Goal: Information Seeking & Learning: Learn about a topic

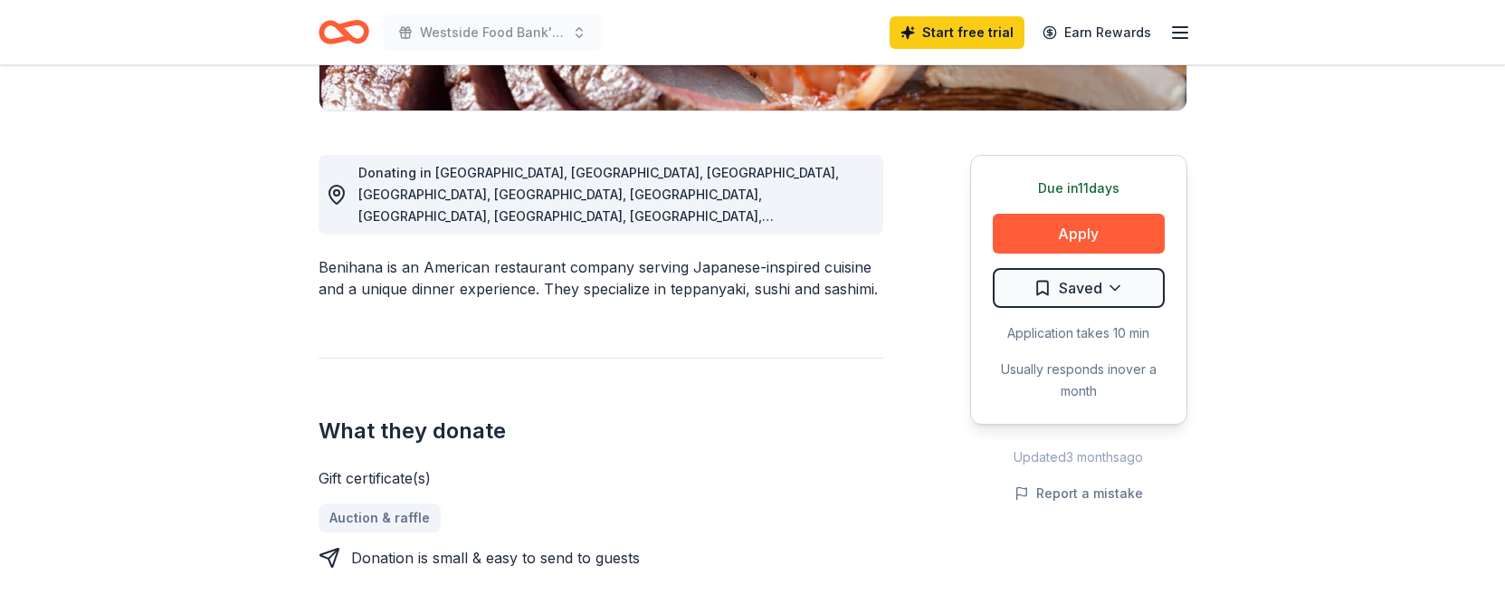
scroll to position [447, 0]
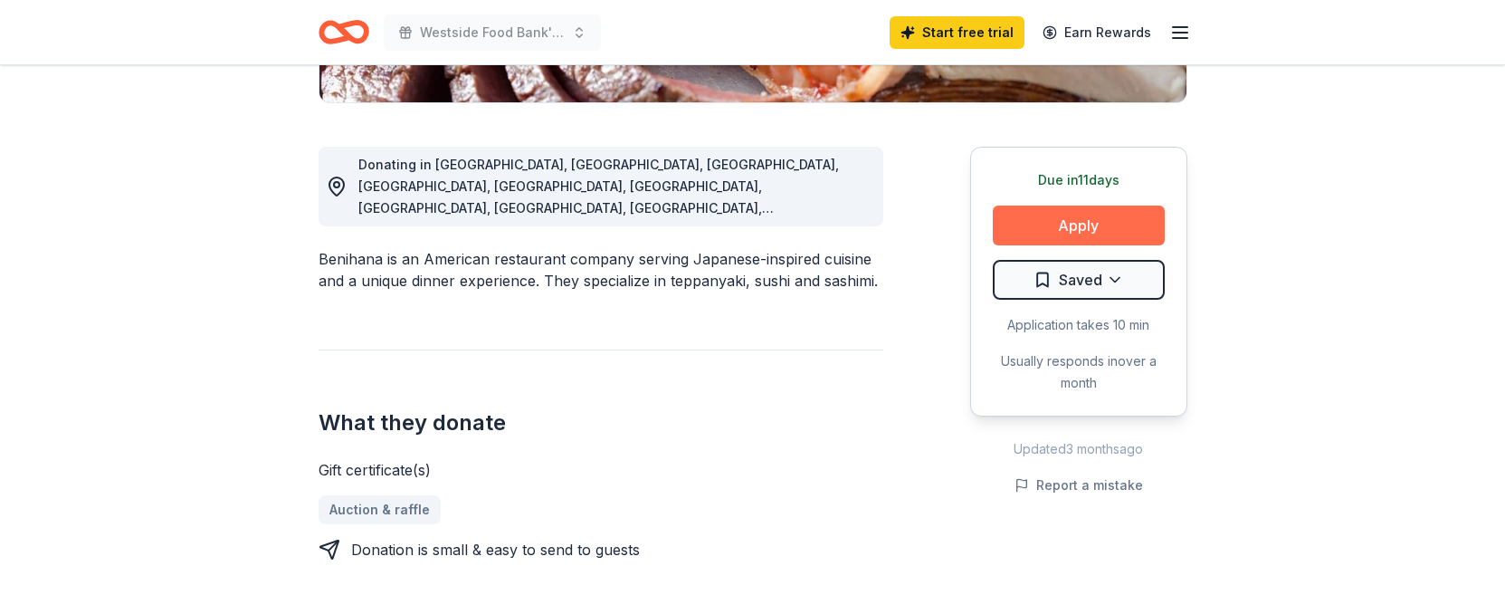
click at [1055, 226] on button "Apply" at bounding box center [1079, 225] width 172 height 40
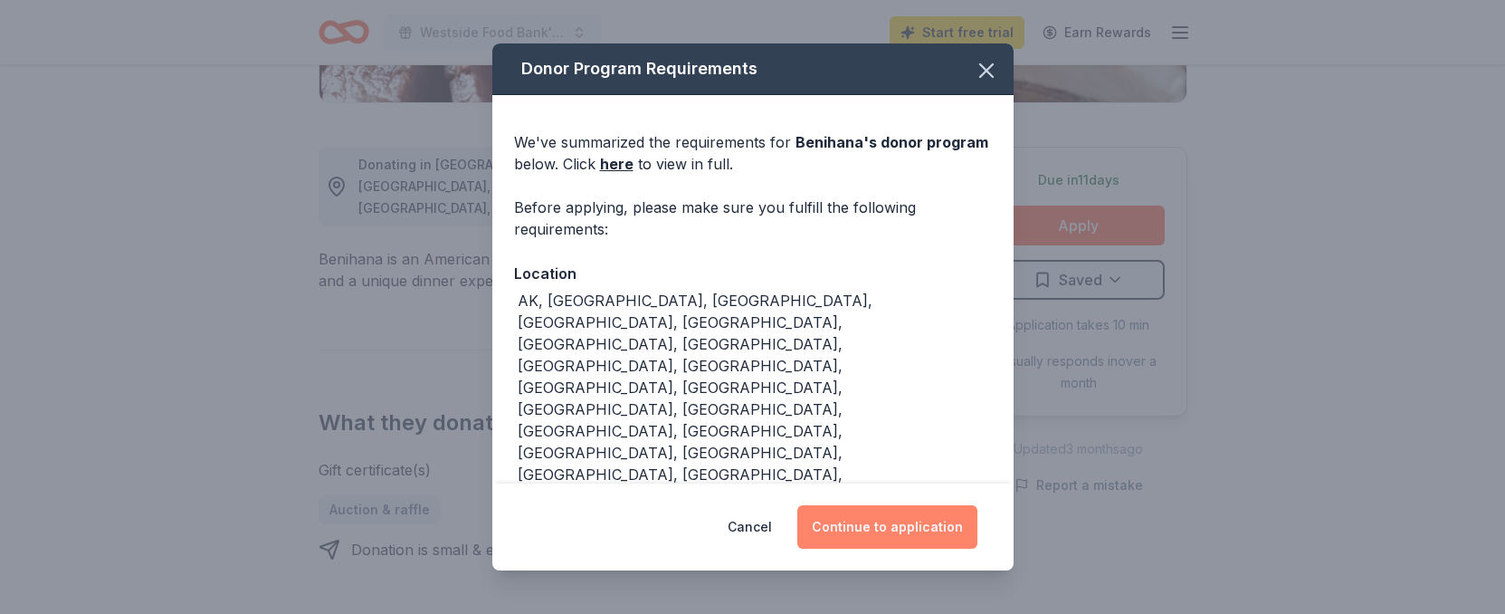
click at [862, 521] on button "Continue to application" at bounding box center [888, 526] width 180 height 43
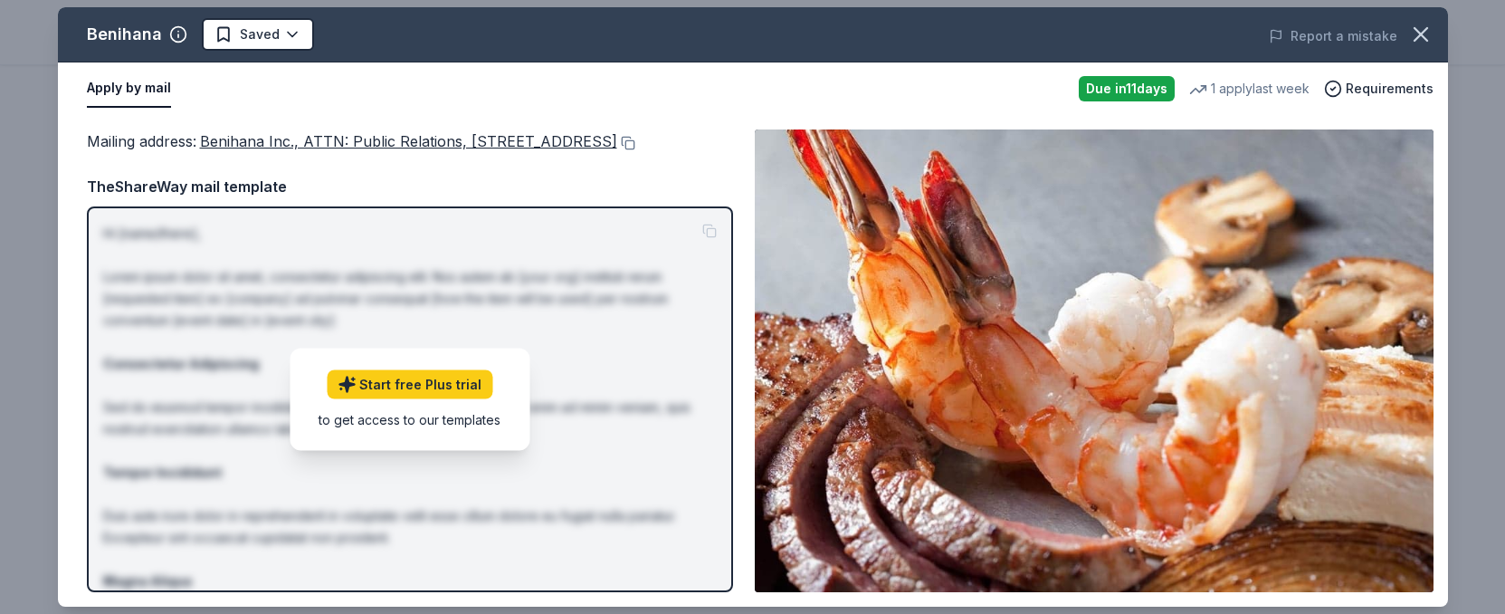
click at [940, 337] on img at bounding box center [1094, 360] width 679 height 463
click at [110, 34] on div "Benihana" at bounding box center [124, 34] width 75 height 29
click at [1106, 89] on div "Due in 11 days" at bounding box center [1127, 88] width 96 height 25
click at [1415, 37] on icon "button" at bounding box center [1421, 34] width 25 height 25
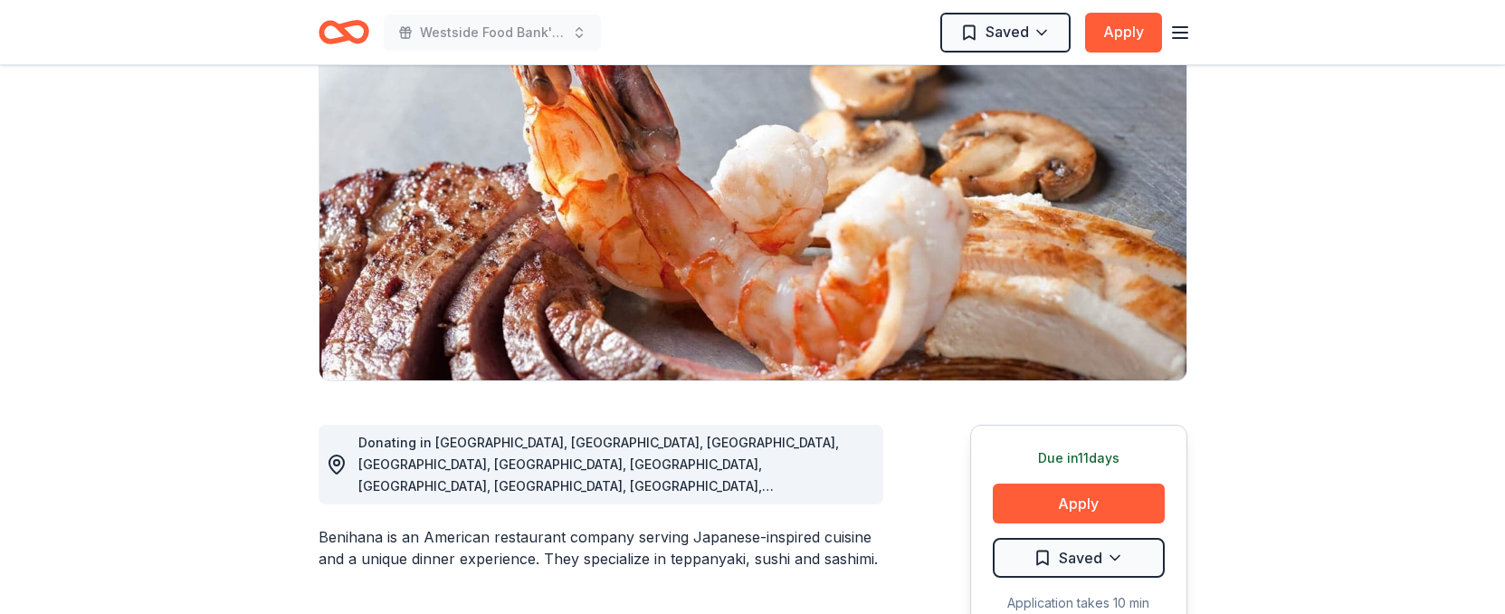
scroll to position [407, 0]
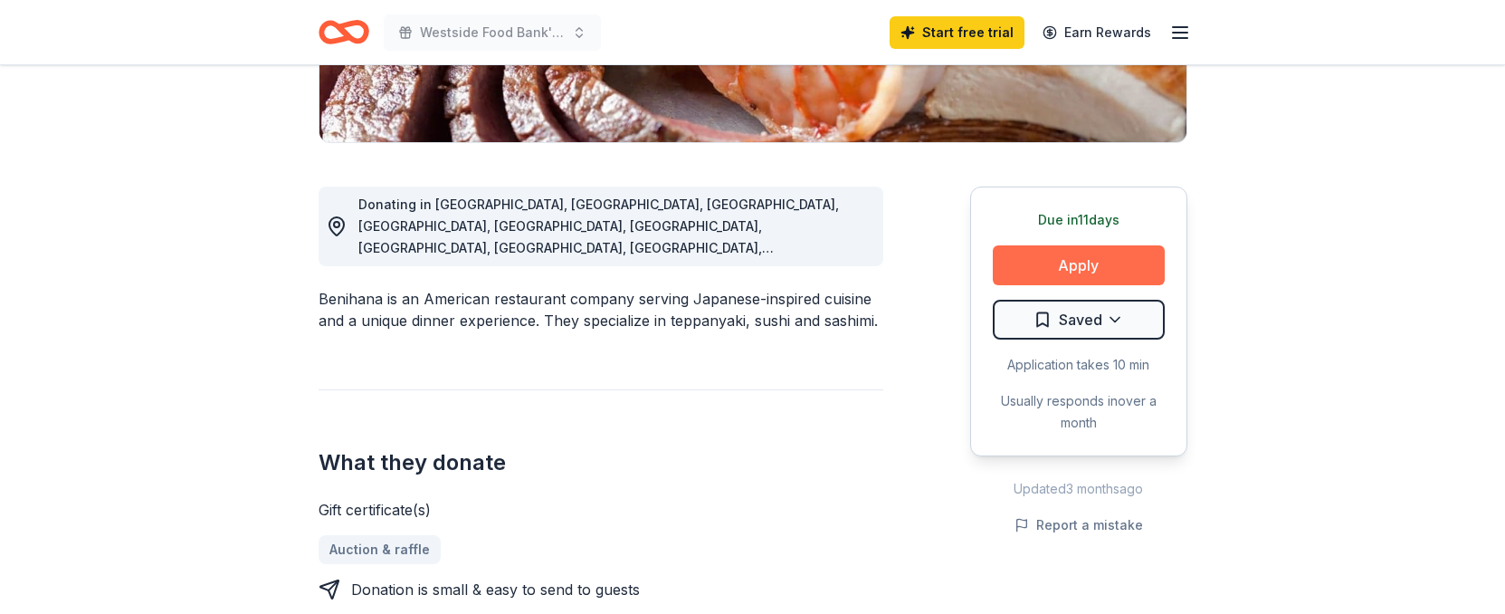
click at [1085, 273] on button "Apply" at bounding box center [1079, 265] width 172 height 40
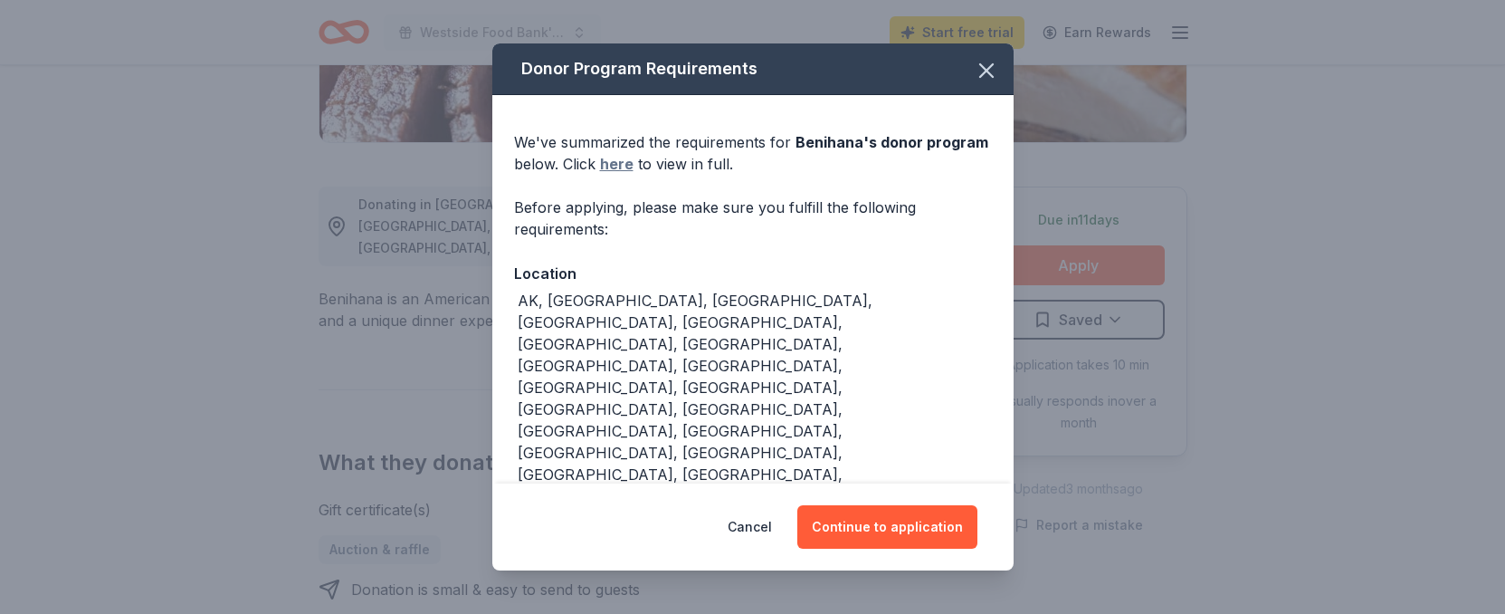
click at [613, 162] on link "here" at bounding box center [616, 164] width 33 height 22
click at [976, 69] on icon "button" at bounding box center [986, 70] width 25 height 25
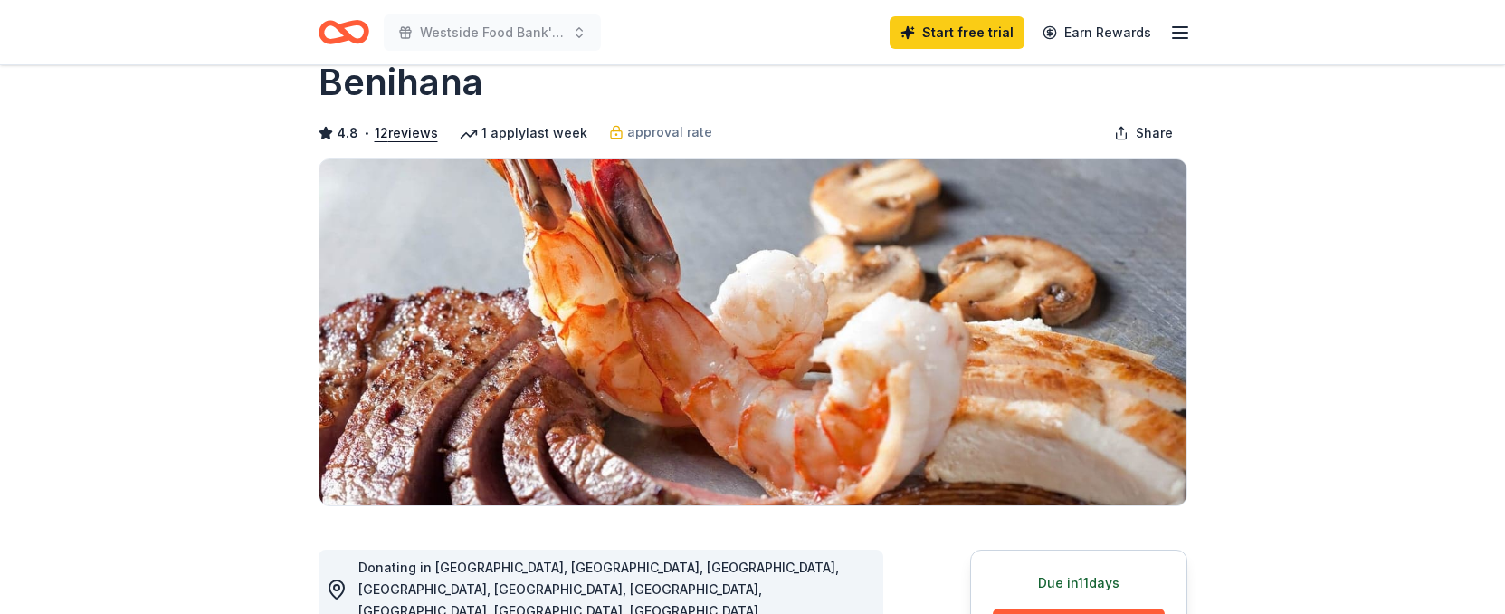
scroll to position [0, 0]
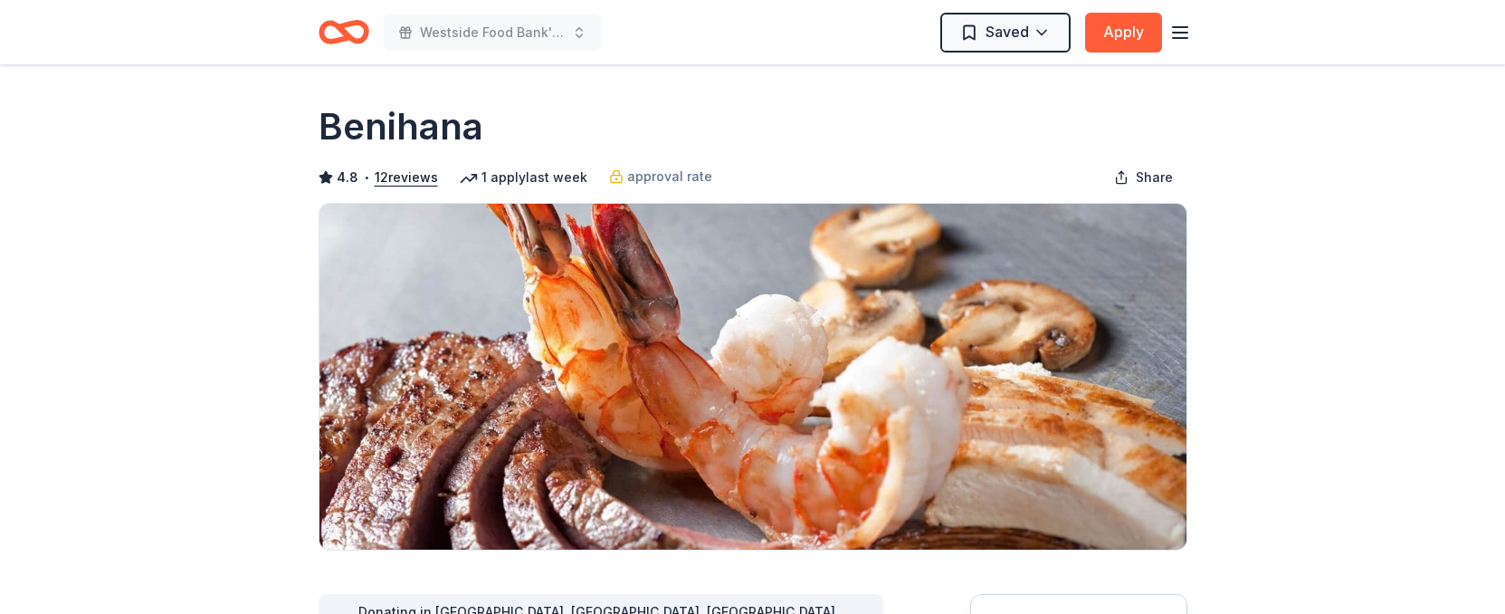
click at [336, 36] on icon "Home" at bounding box center [344, 32] width 51 height 43
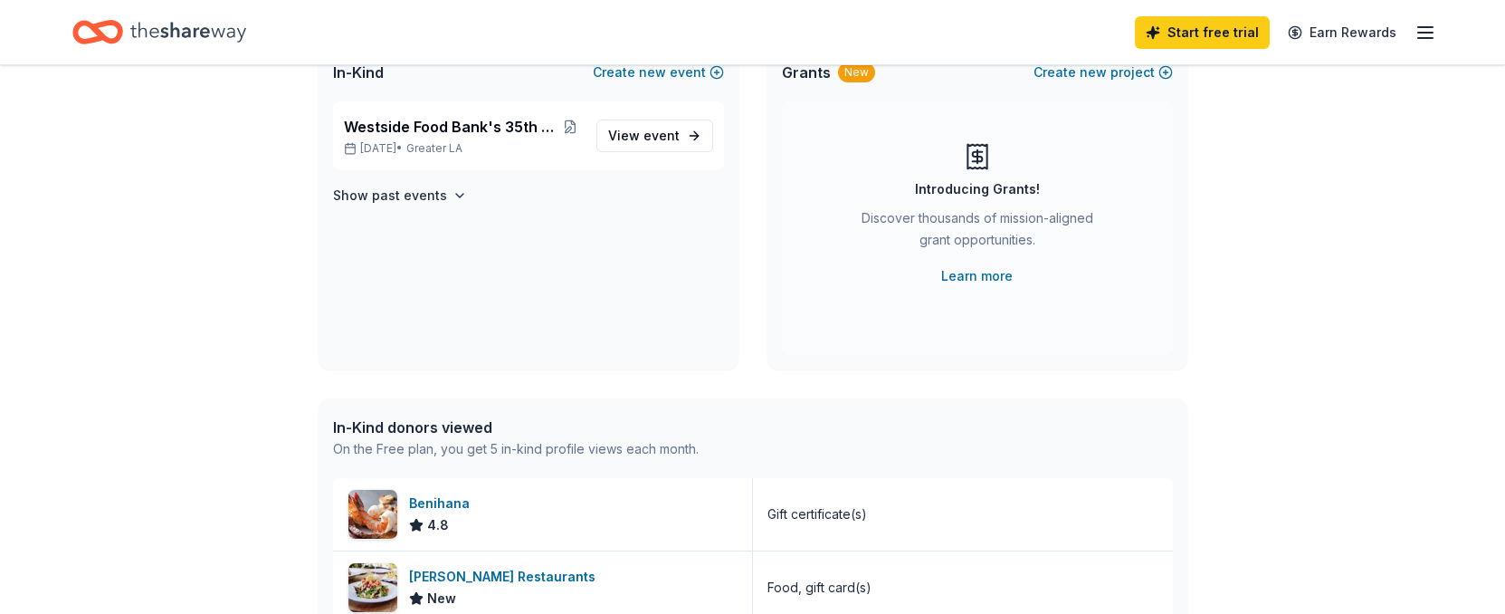
scroll to position [118, 0]
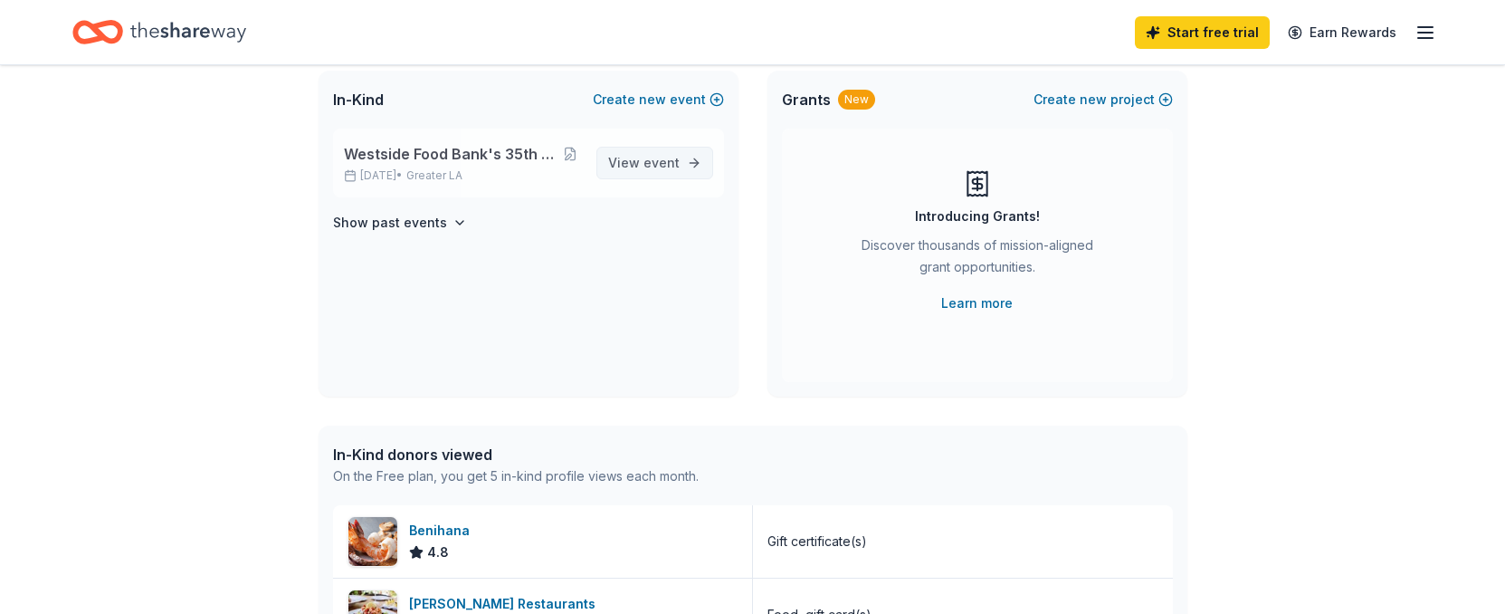
click at [649, 168] on span "event" at bounding box center [662, 162] width 36 height 15
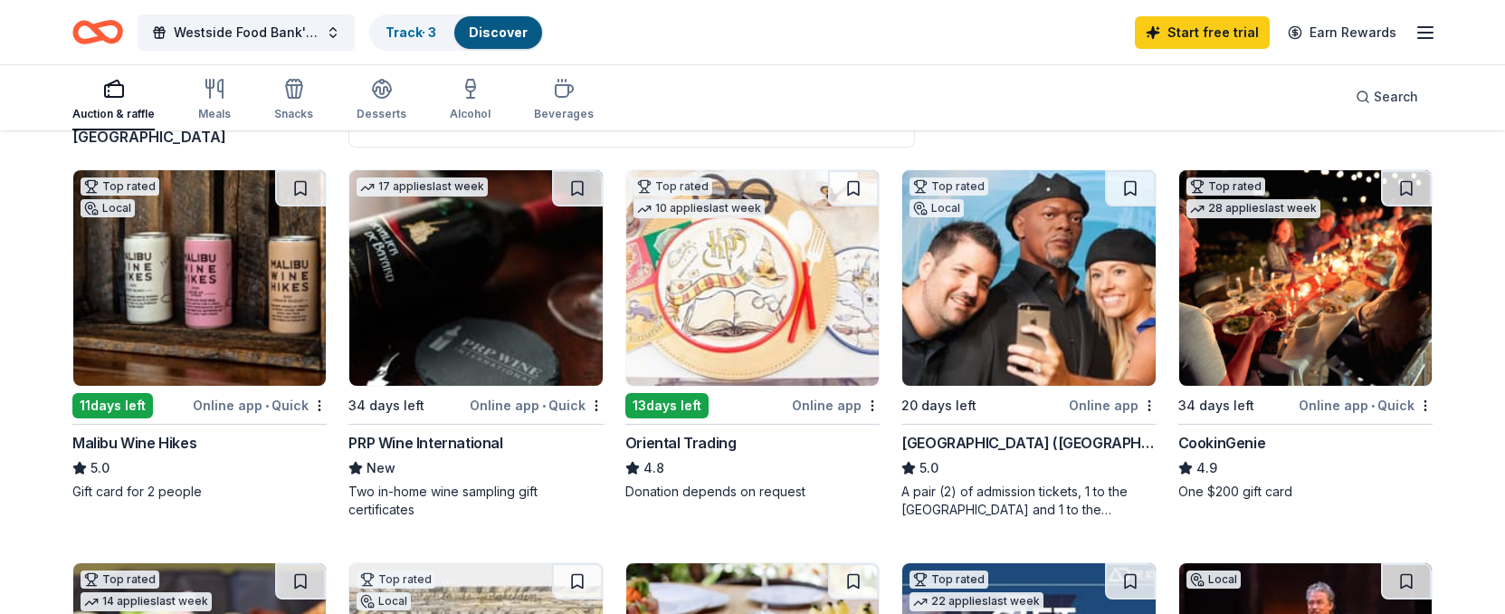
scroll to position [167, 0]
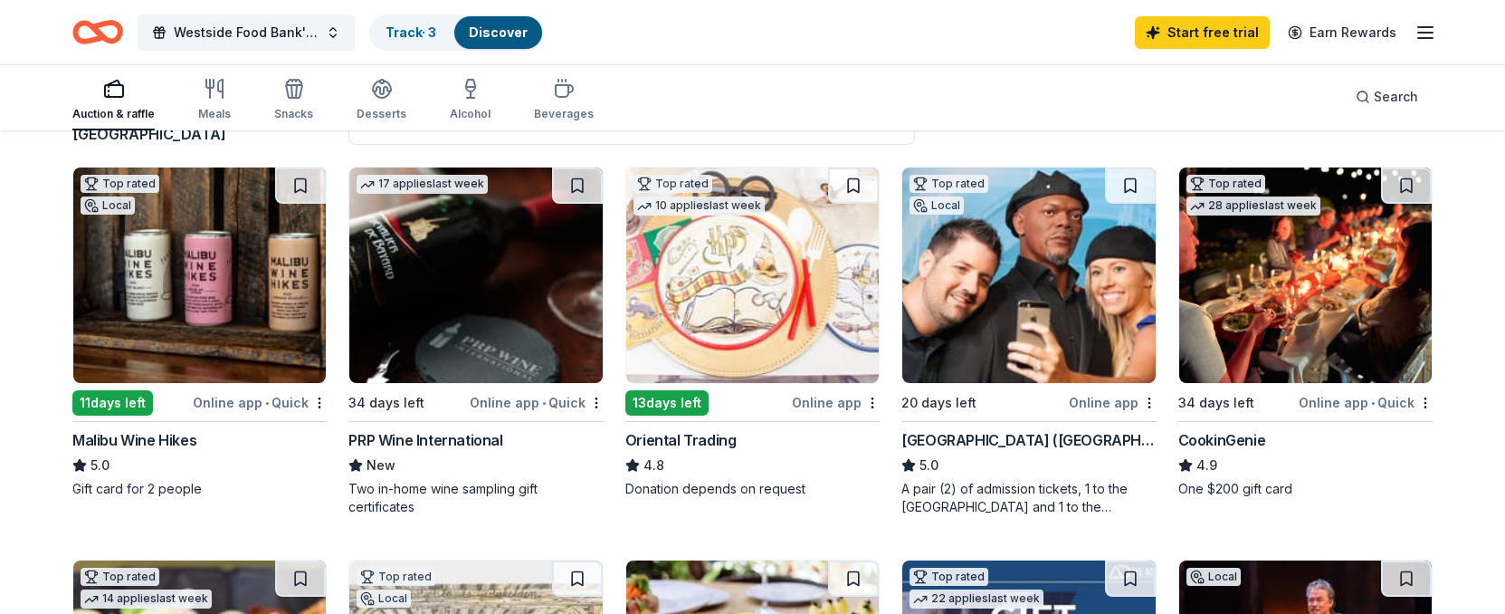
click at [99, 397] on div "11 days left" at bounding box center [112, 402] width 81 height 25
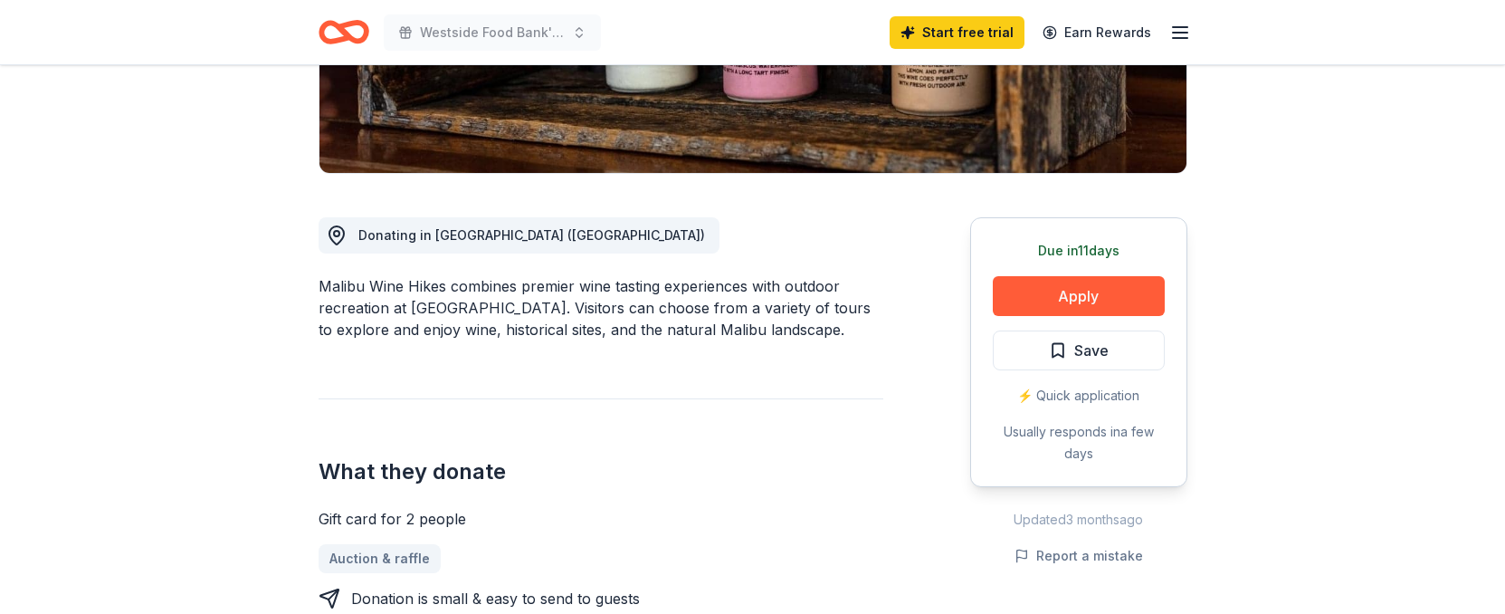
scroll to position [379, 0]
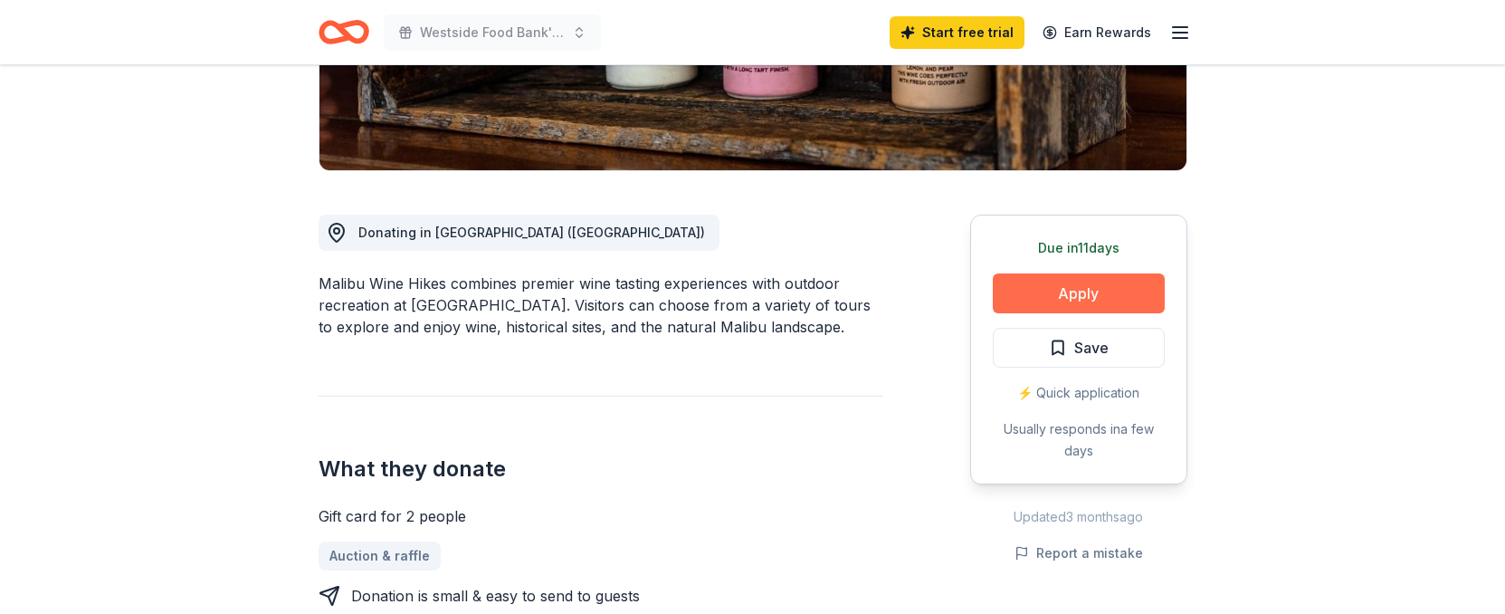
click at [1082, 291] on button "Apply" at bounding box center [1079, 293] width 172 height 40
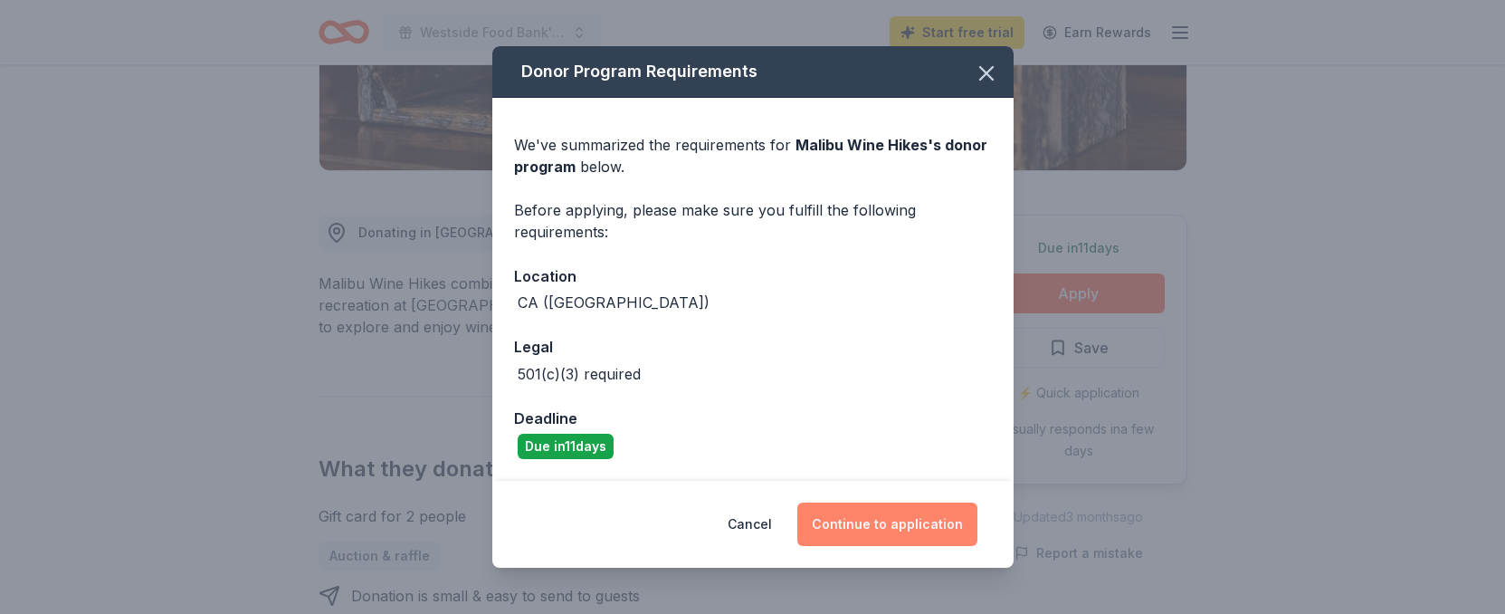
click at [913, 521] on button "Continue to application" at bounding box center [888, 523] width 180 height 43
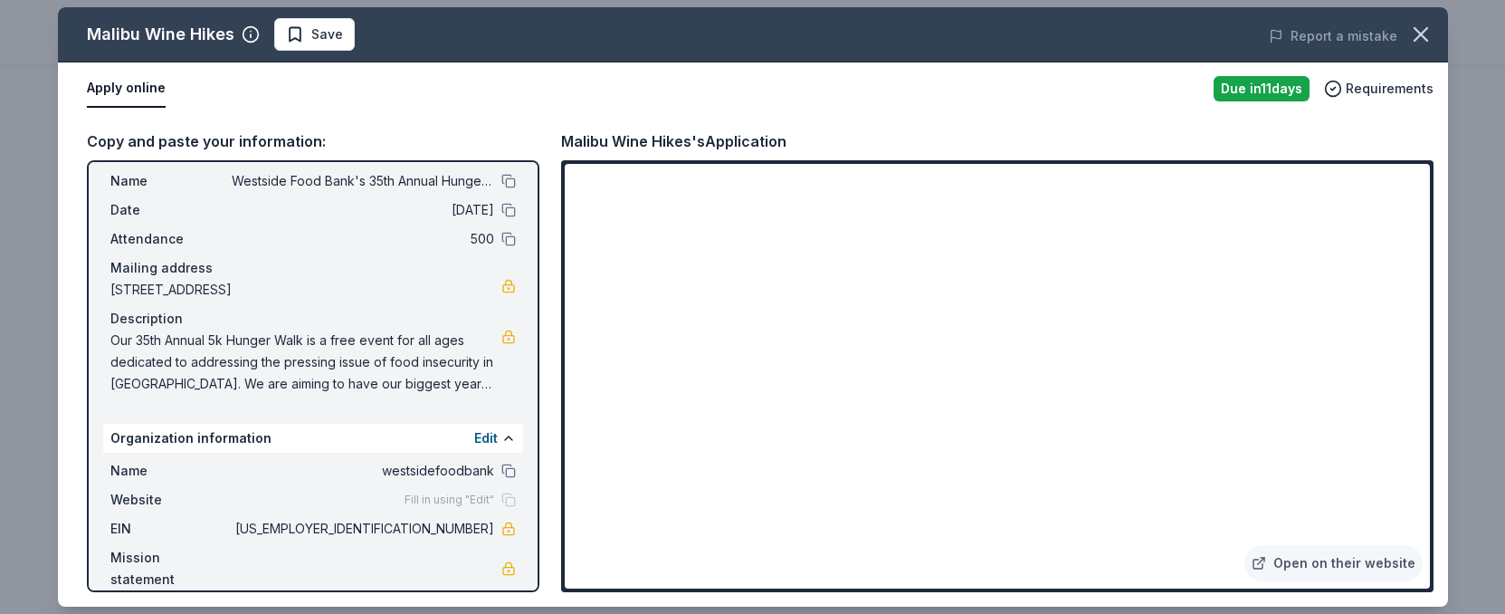
scroll to position [0, 0]
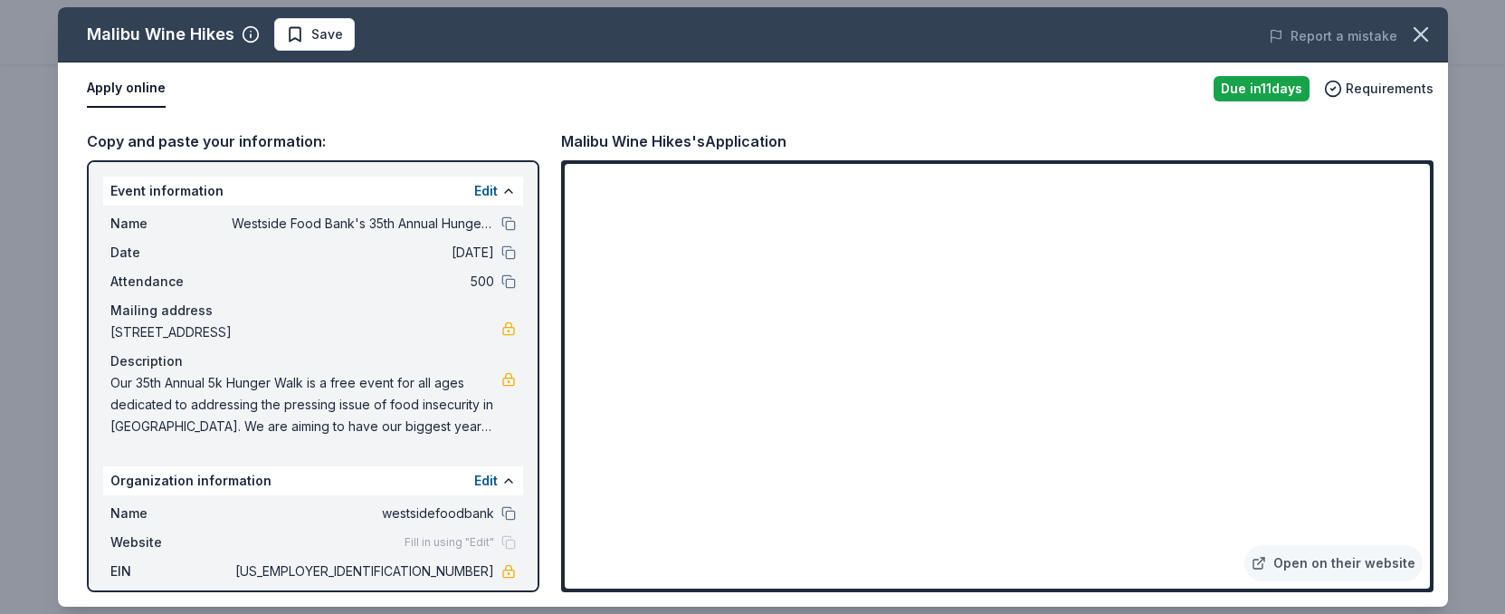
click at [143, 39] on div "Malibu Wine Hikes" at bounding box center [161, 34] width 148 height 29
click at [1417, 33] on icon "button" at bounding box center [1421, 34] width 25 height 25
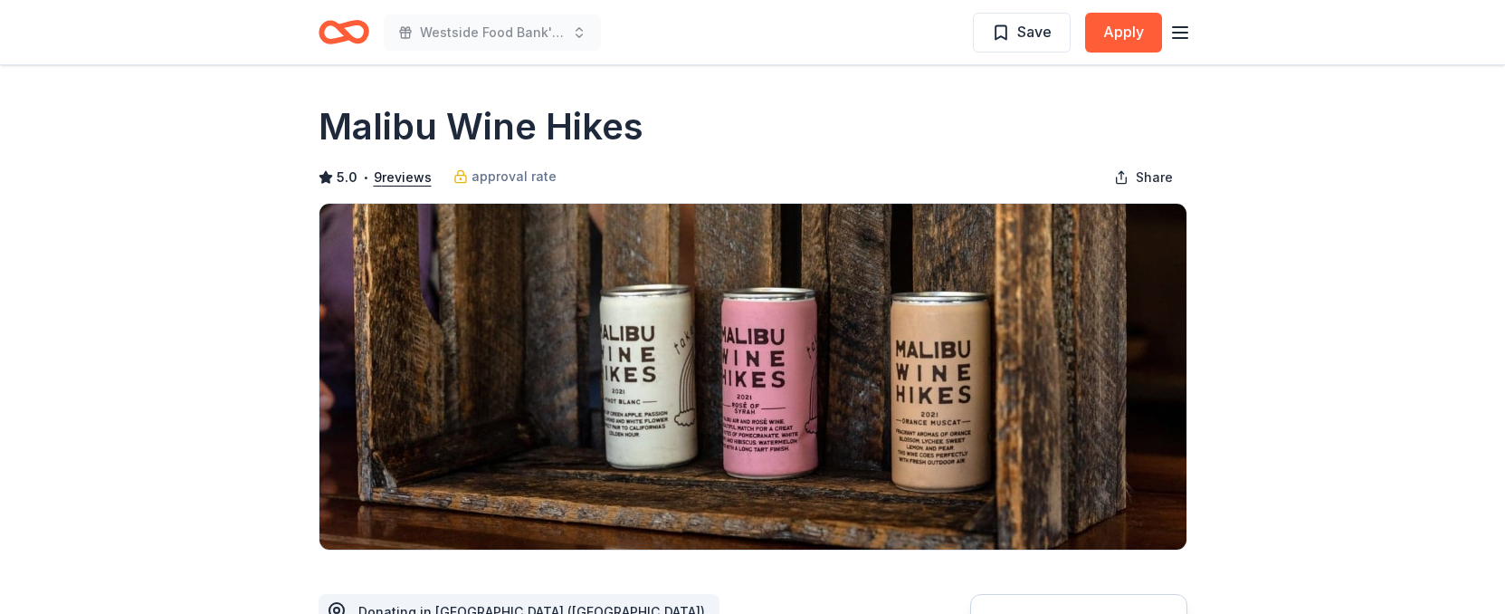
click at [338, 25] on icon "Home" at bounding box center [352, 32] width 28 height 18
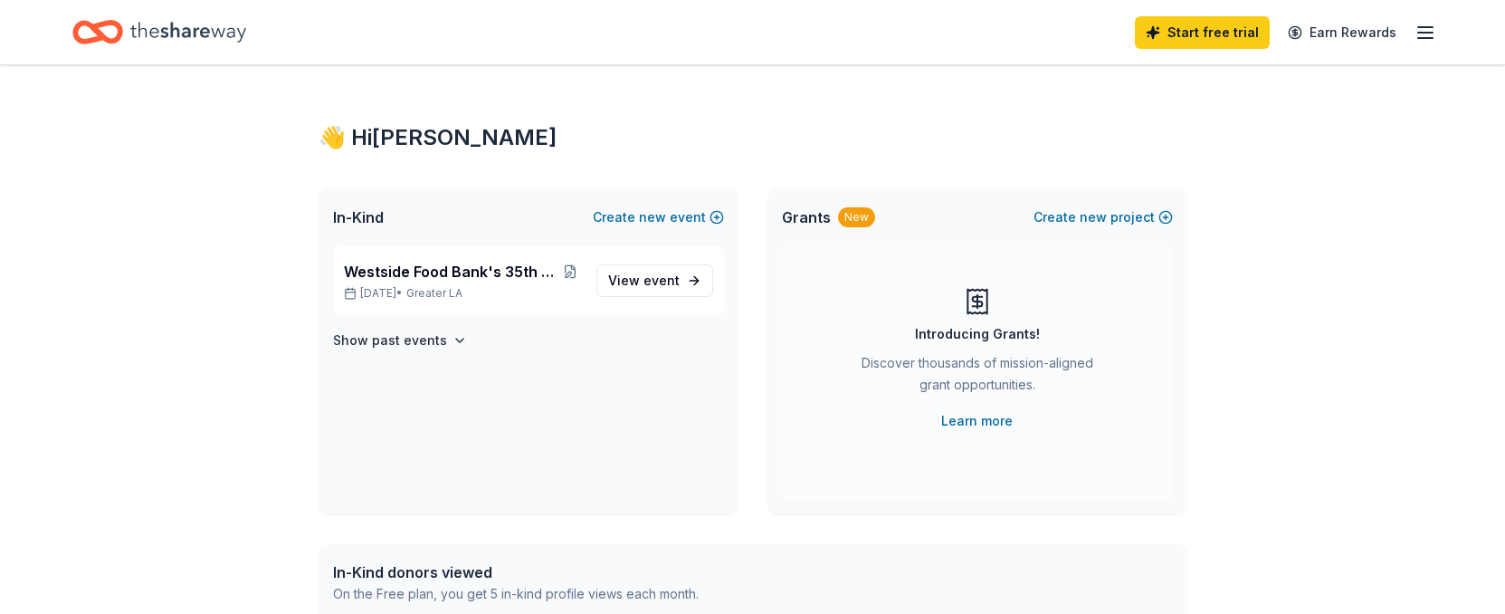
scroll to position [35, 0]
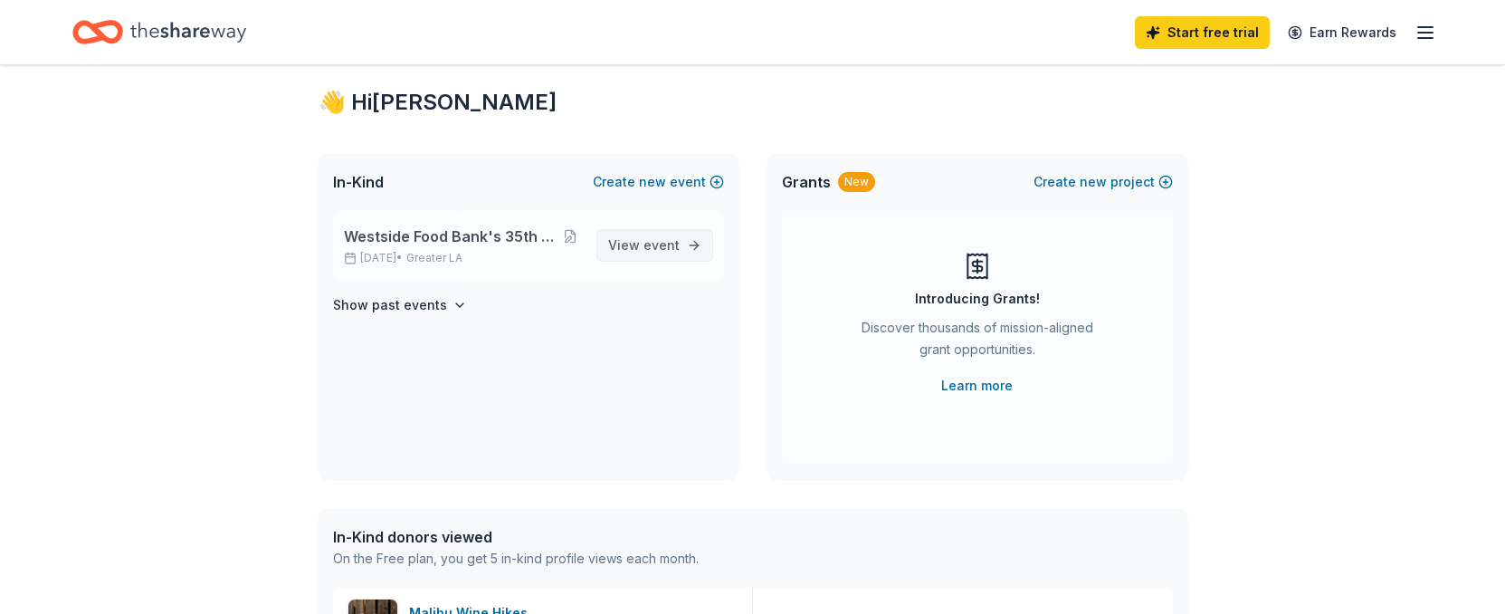
click at [623, 244] on span "View event" at bounding box center [644, 245] width 72 height 22
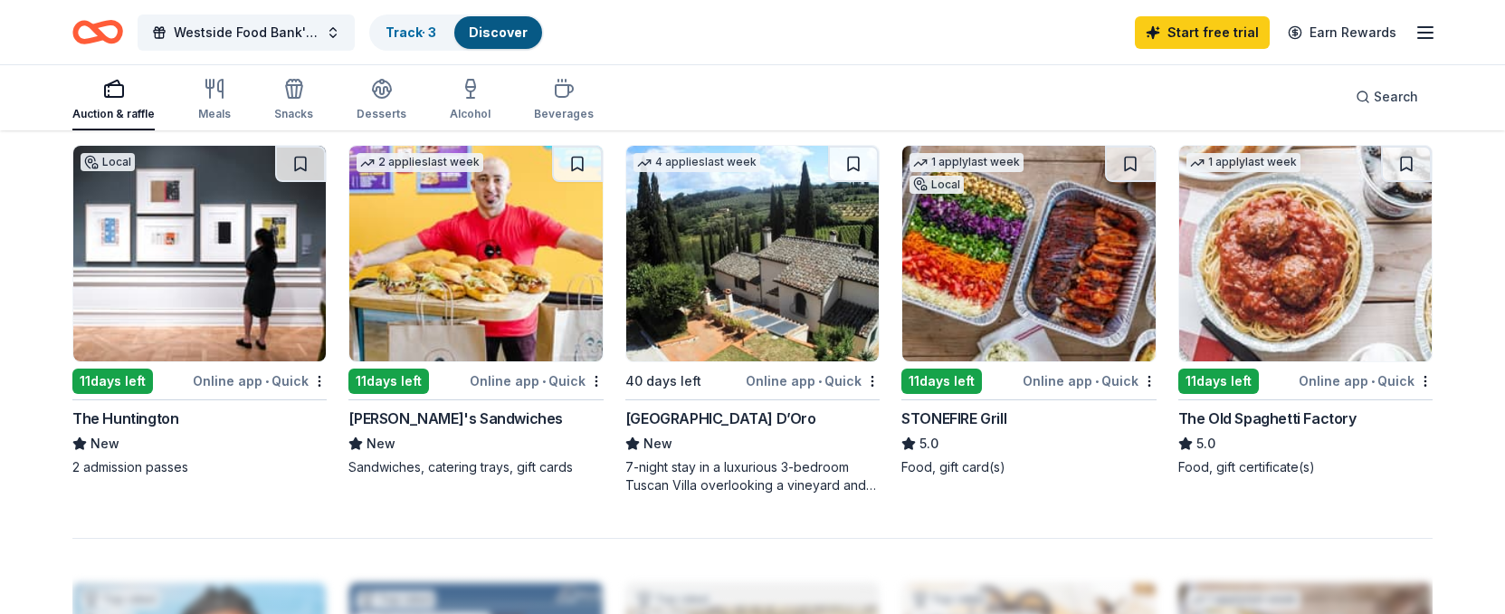
scroll to position [1366, 0]
click at [1274, 298] on img at bounding box center [1306, 254] width 253 height 215
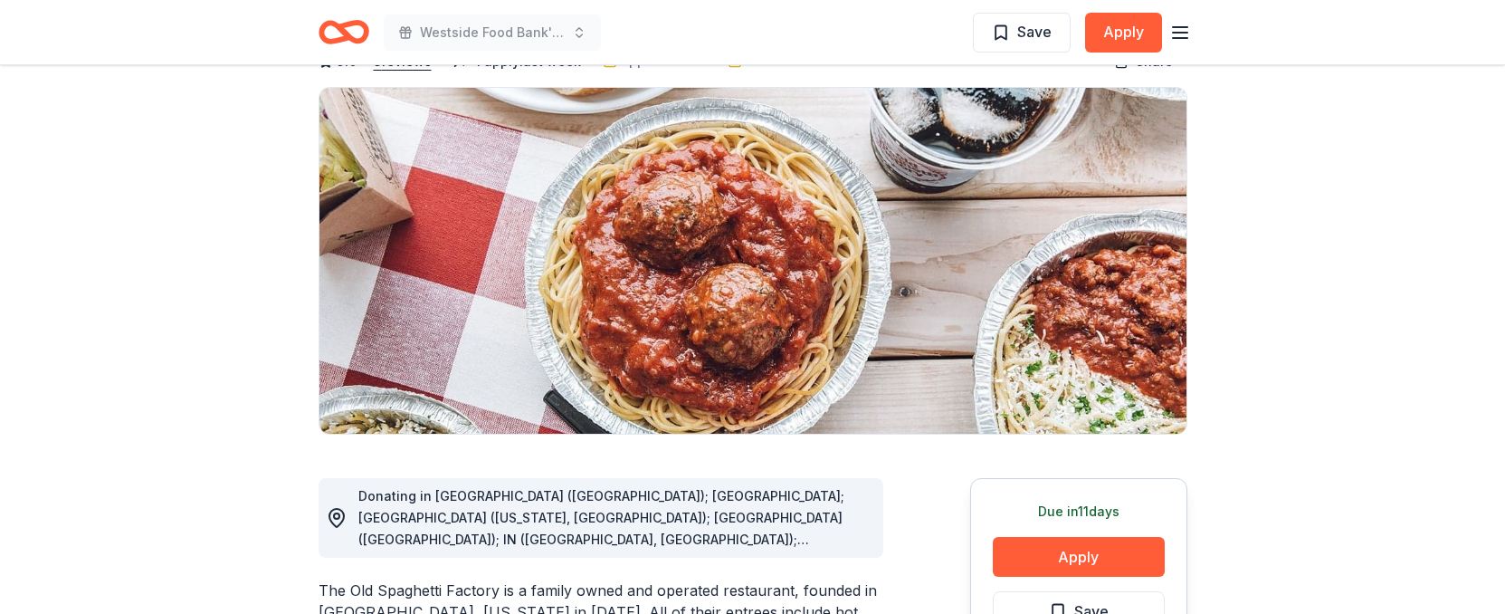
scroll to position [24, 0]
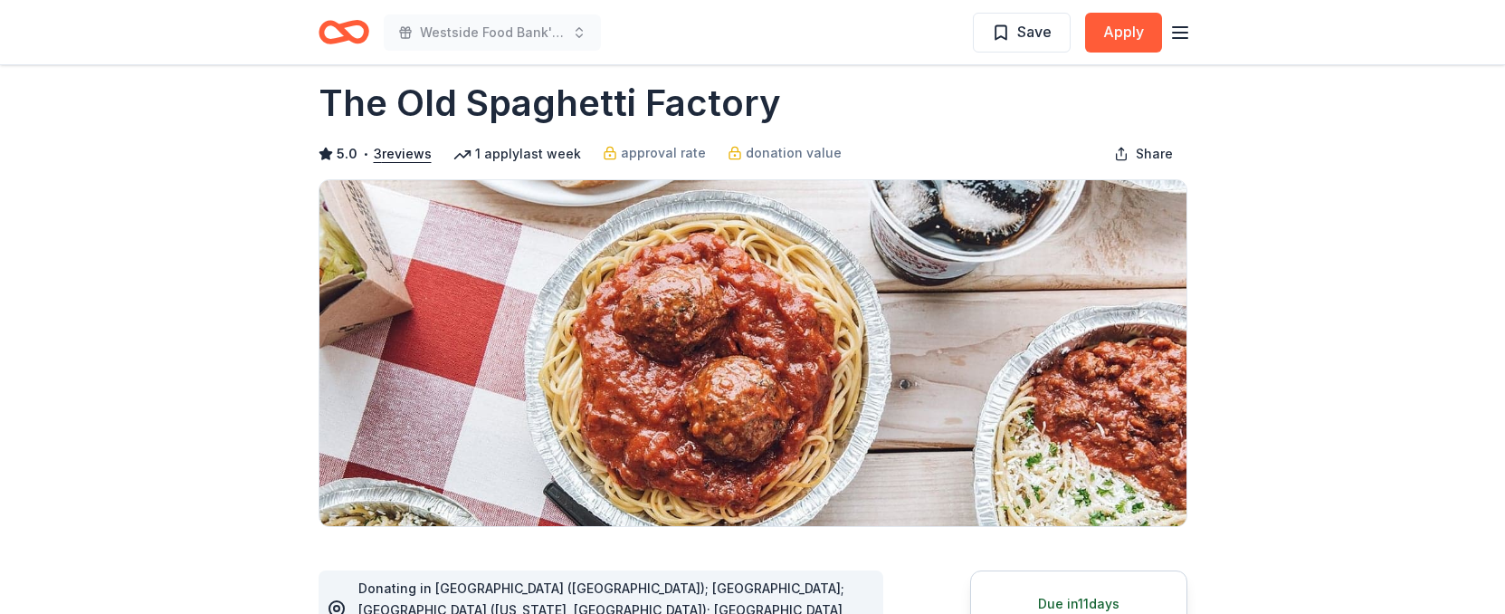
click at [333, 39] on icon "Home" at bounding box center [335, 32] width 28 height 18
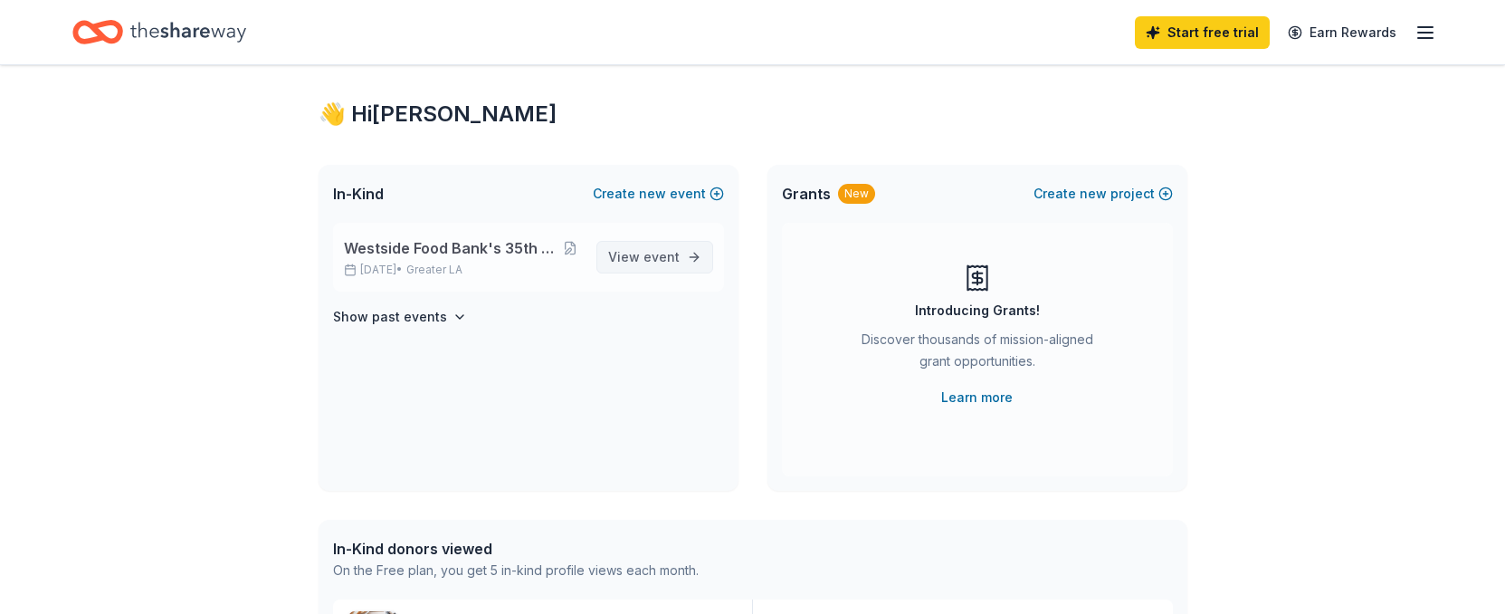
click at [636, 261] on span "View event" at bounding box center [644, 257] width 72 height 22
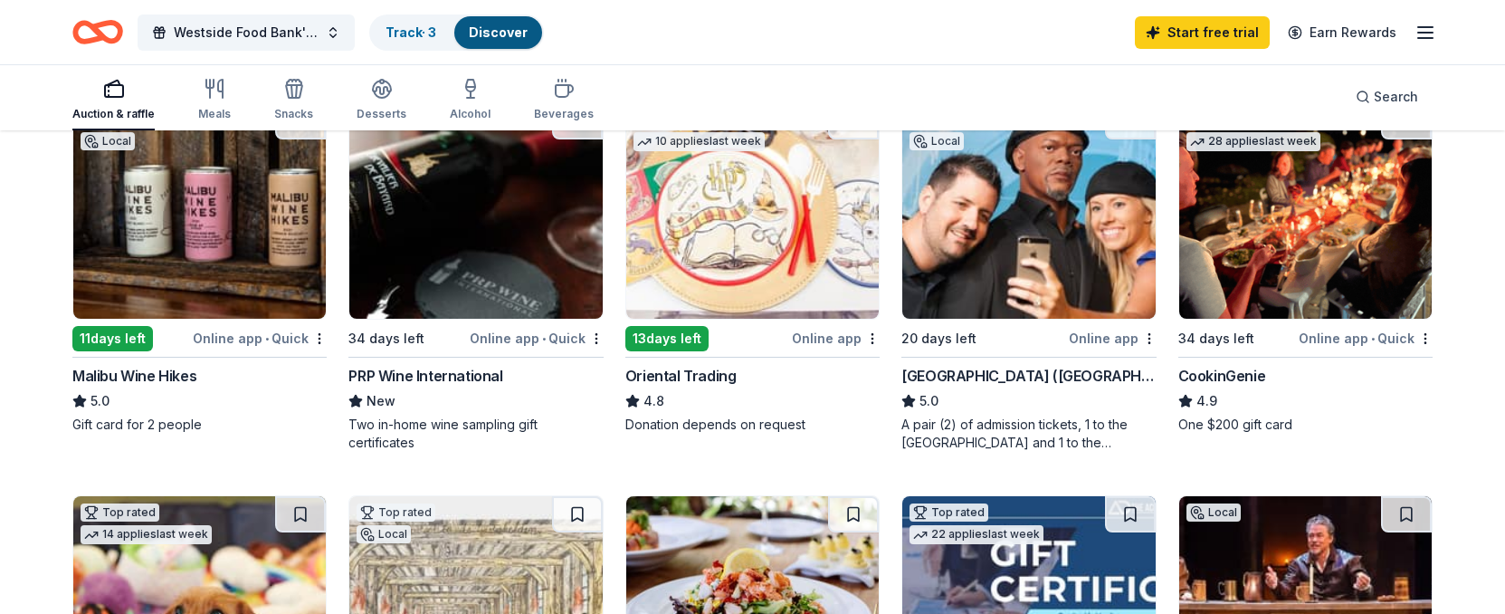
scroll to position [188, 0]
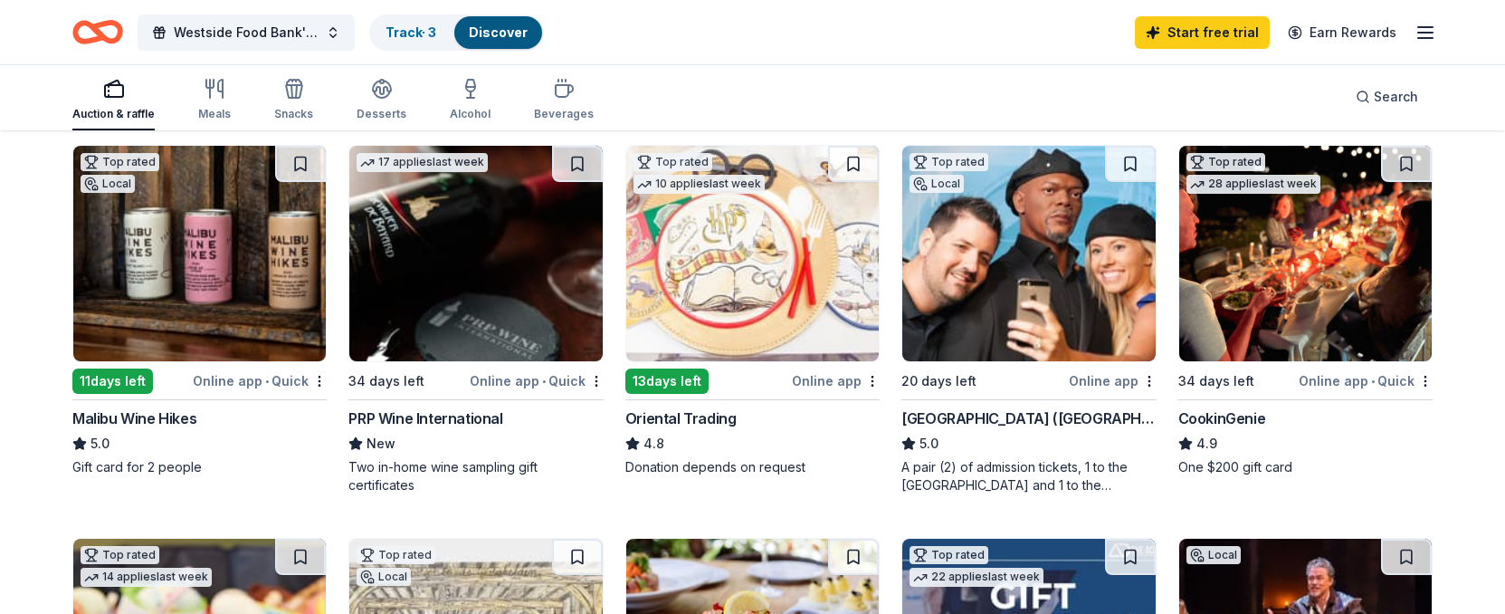
click at [1279, 256] on img at bounding box center [1306, 253] width 253 height 215
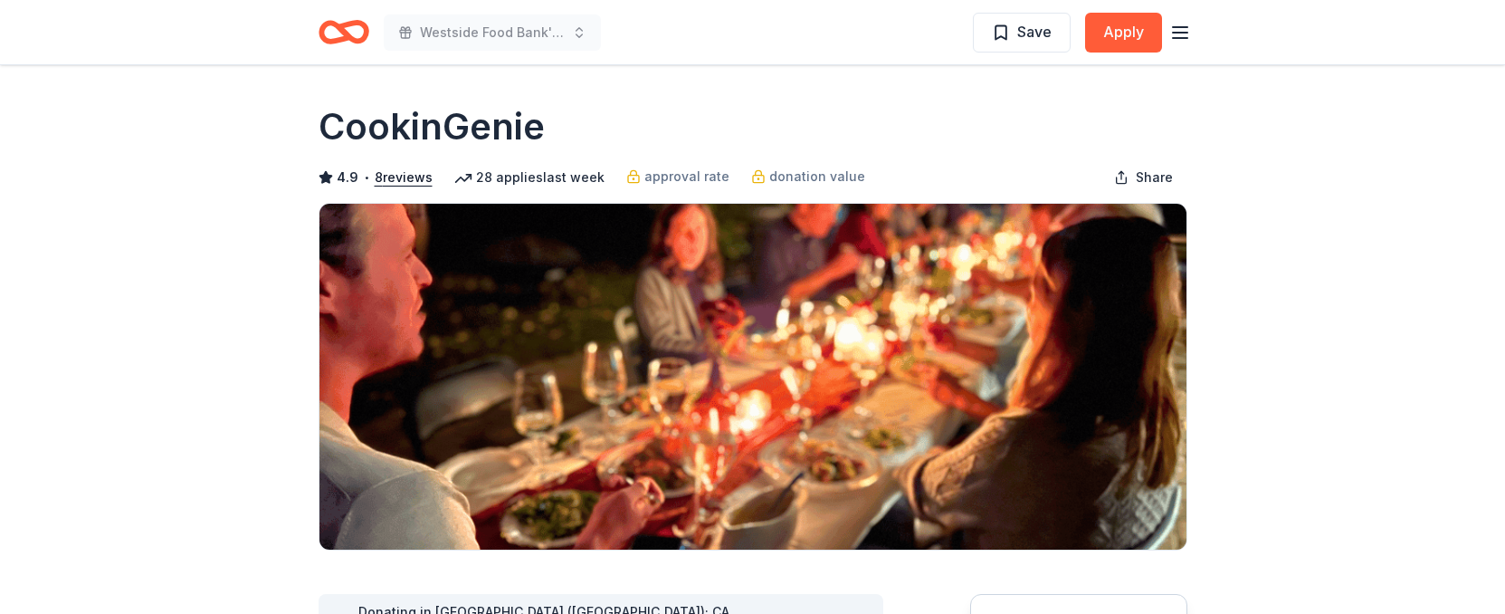
click at [340, 33] on icon "Home" at bounding box center [352, 32] width 28 height 18
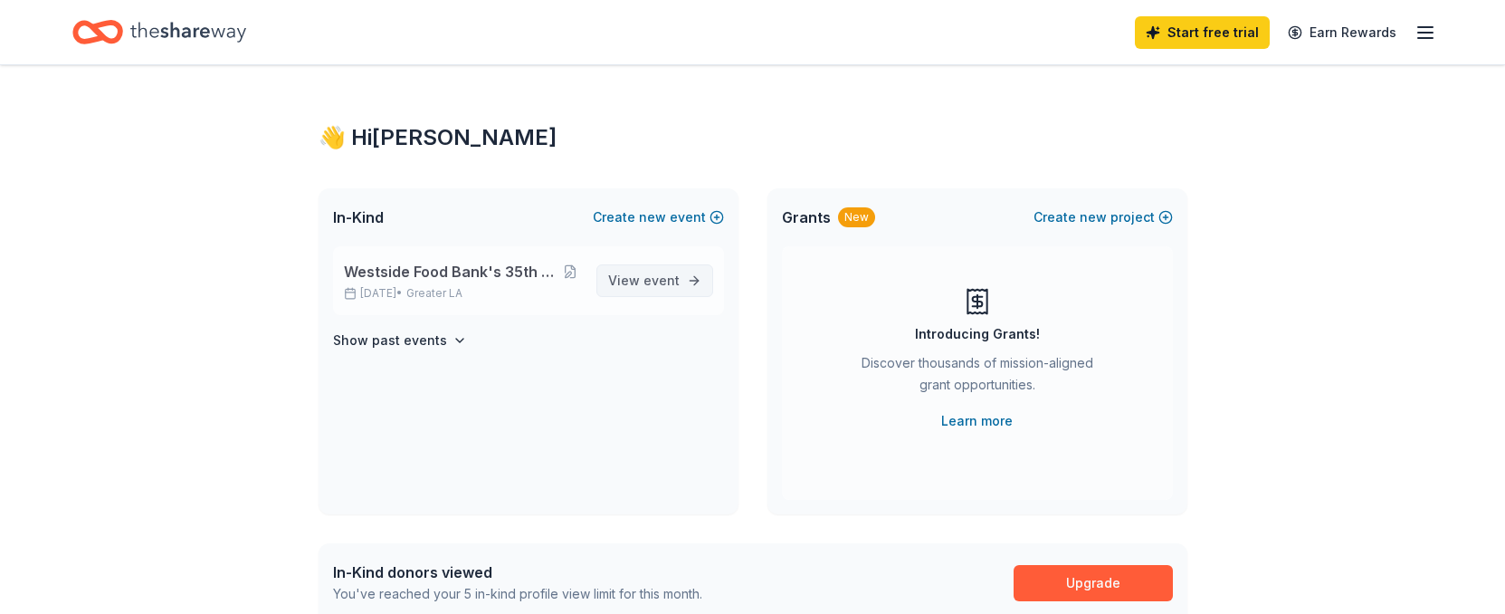
click at [660, 282] on span "event" at bounding box center [662, 279] width 36 height 15
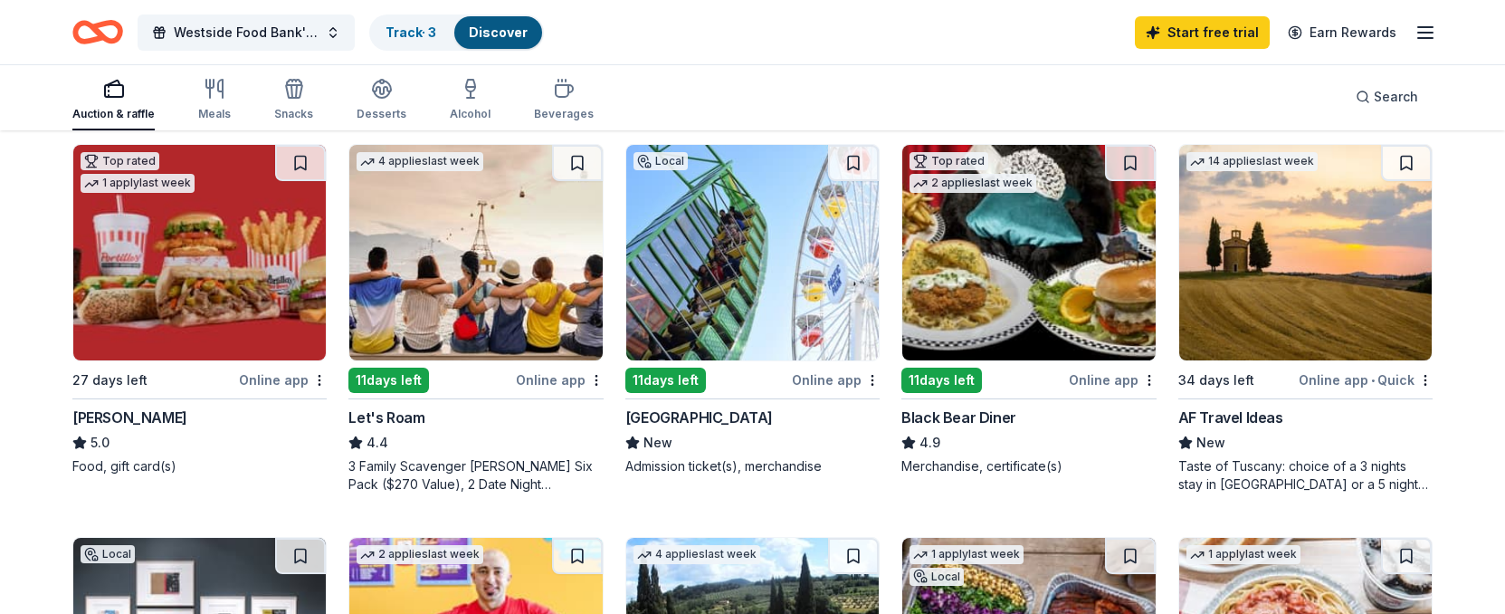
scroll to position [981, 0]
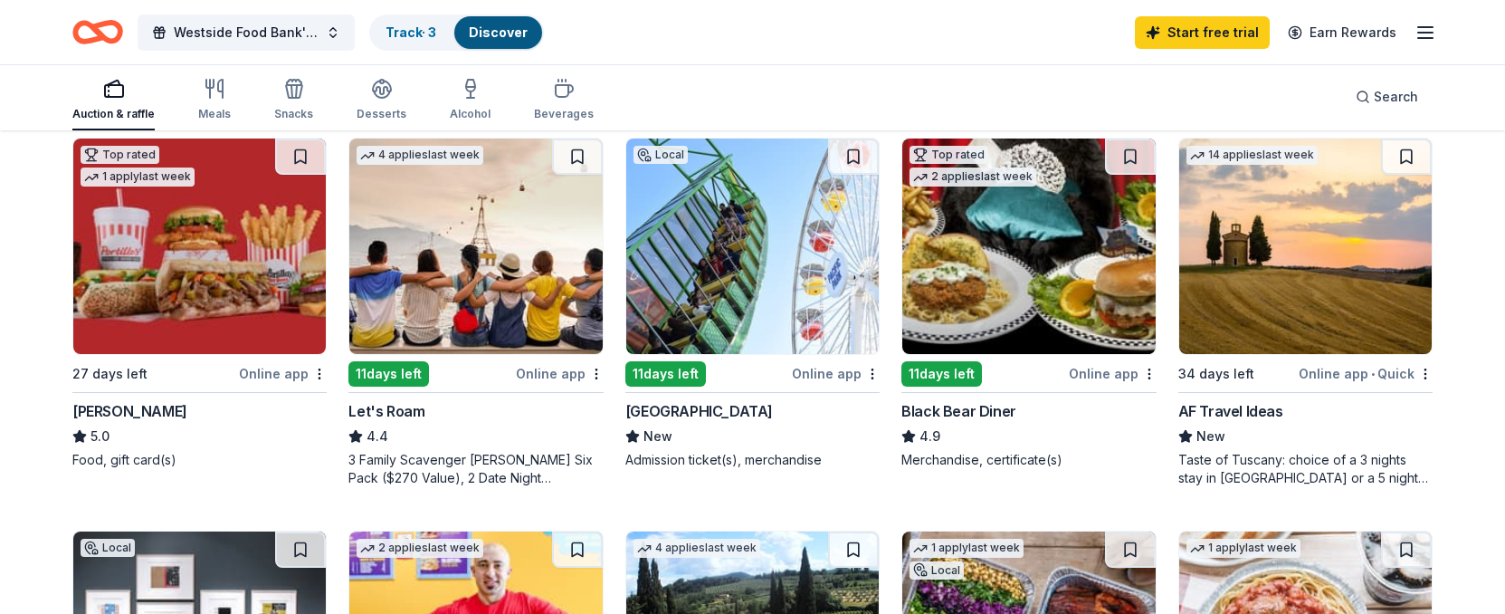
click at [1018, 258] on img at bounding box center [1029, 246] width 253 height 215
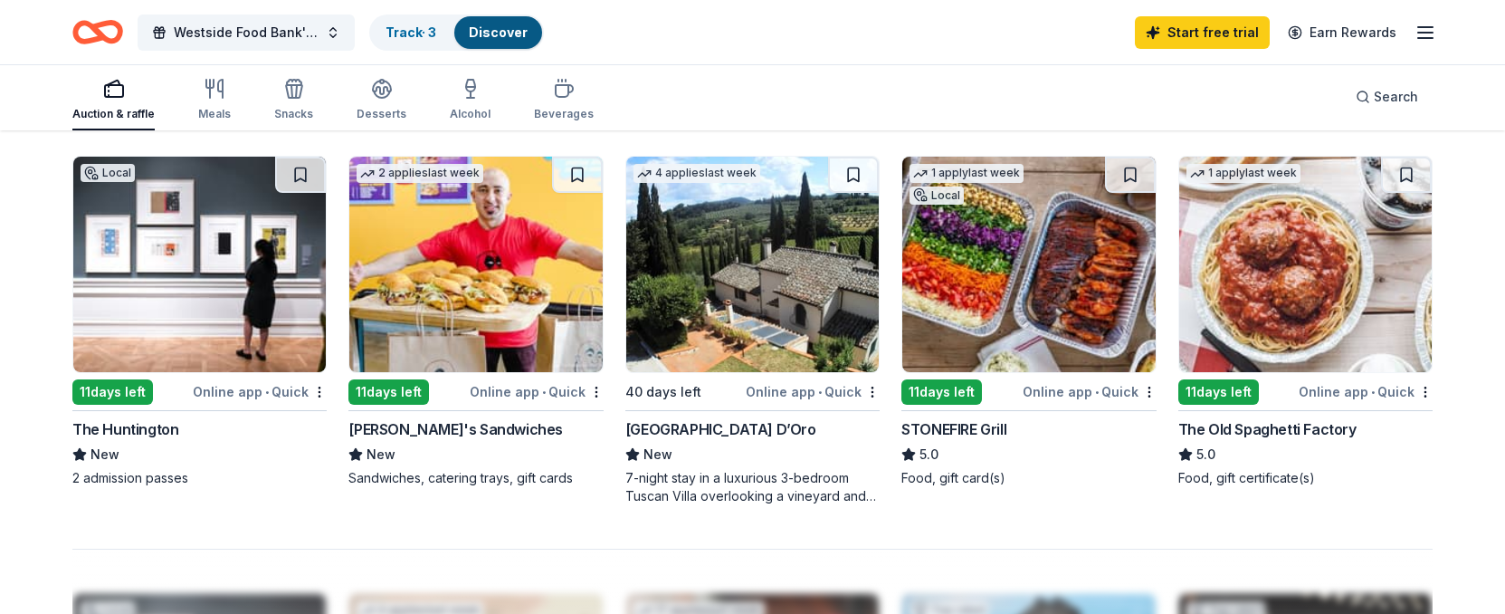
scroll to position [1330, 0]
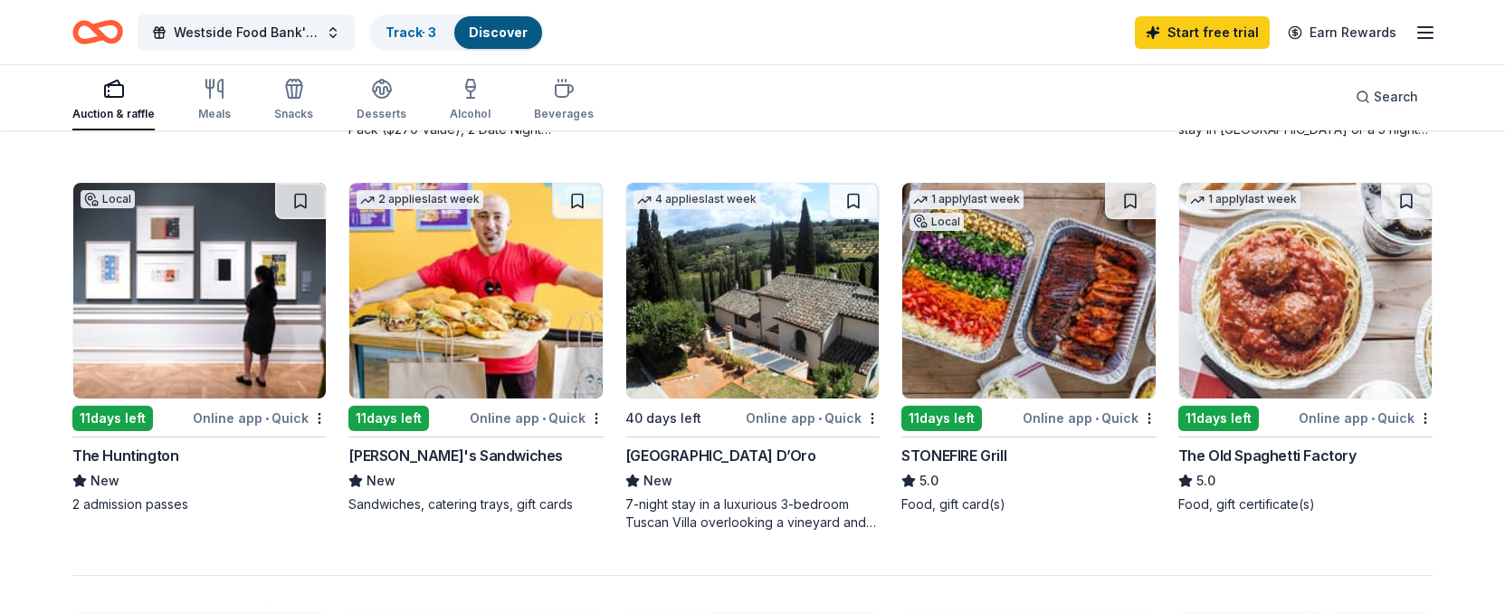
click at [744, 298] on img at bounding box center [752, 290] width 253 height 215
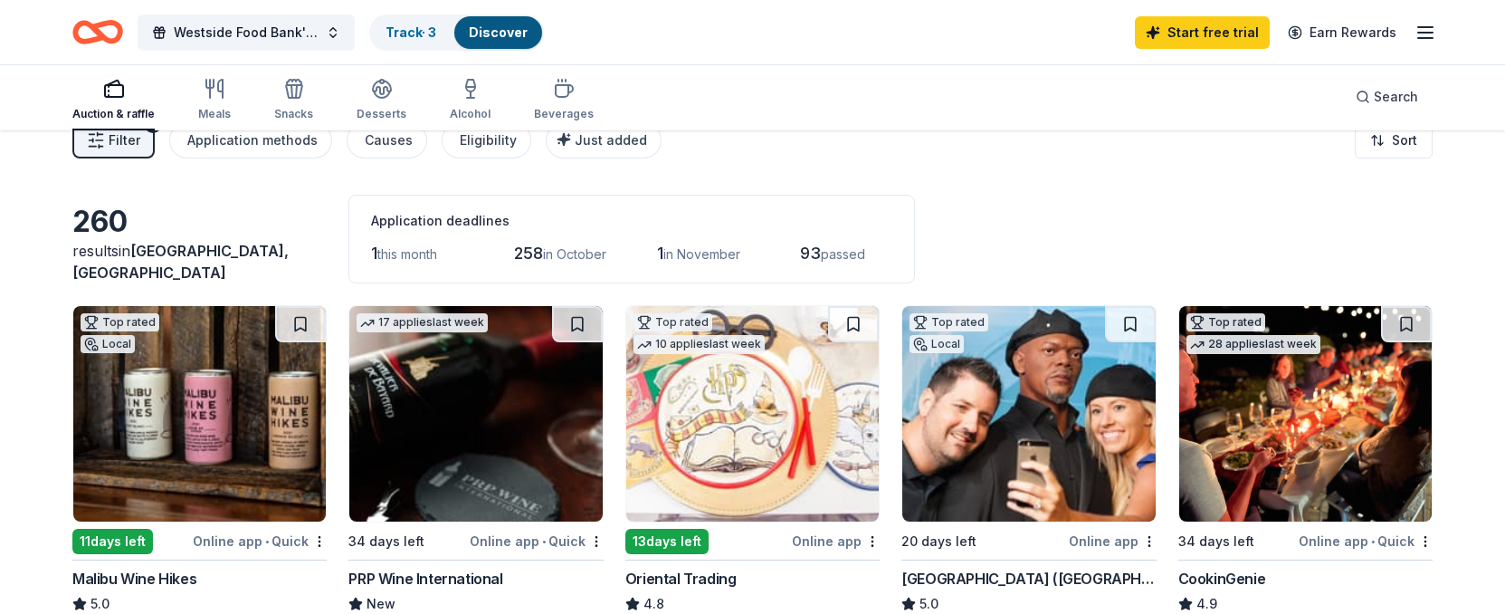
scroll to position [0, 0]
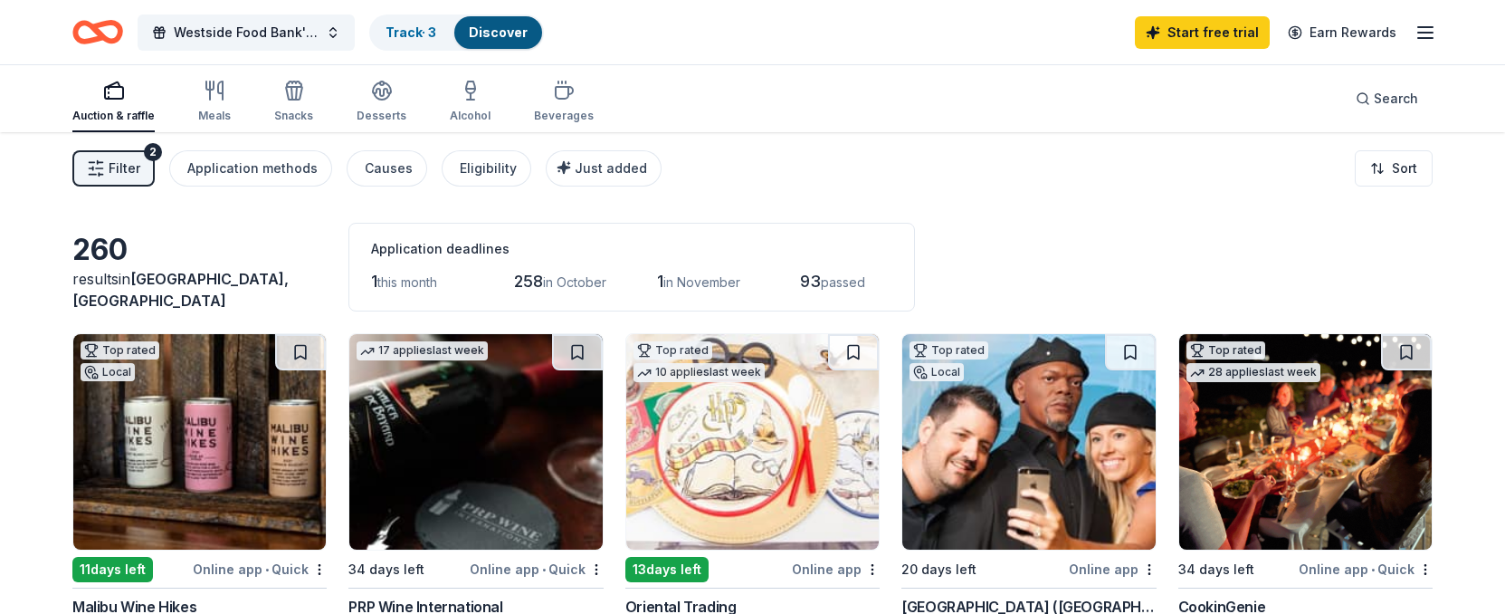
click at [1050, 236] on div "260 results in Santa Monica, CA Application deadlines 1 this month 258 in Octob…" at bounding box center [752, 267] width 1361 height 89
click at [574, 159] on div "Just added" at bounding box center [605, 169] width 83 height 22
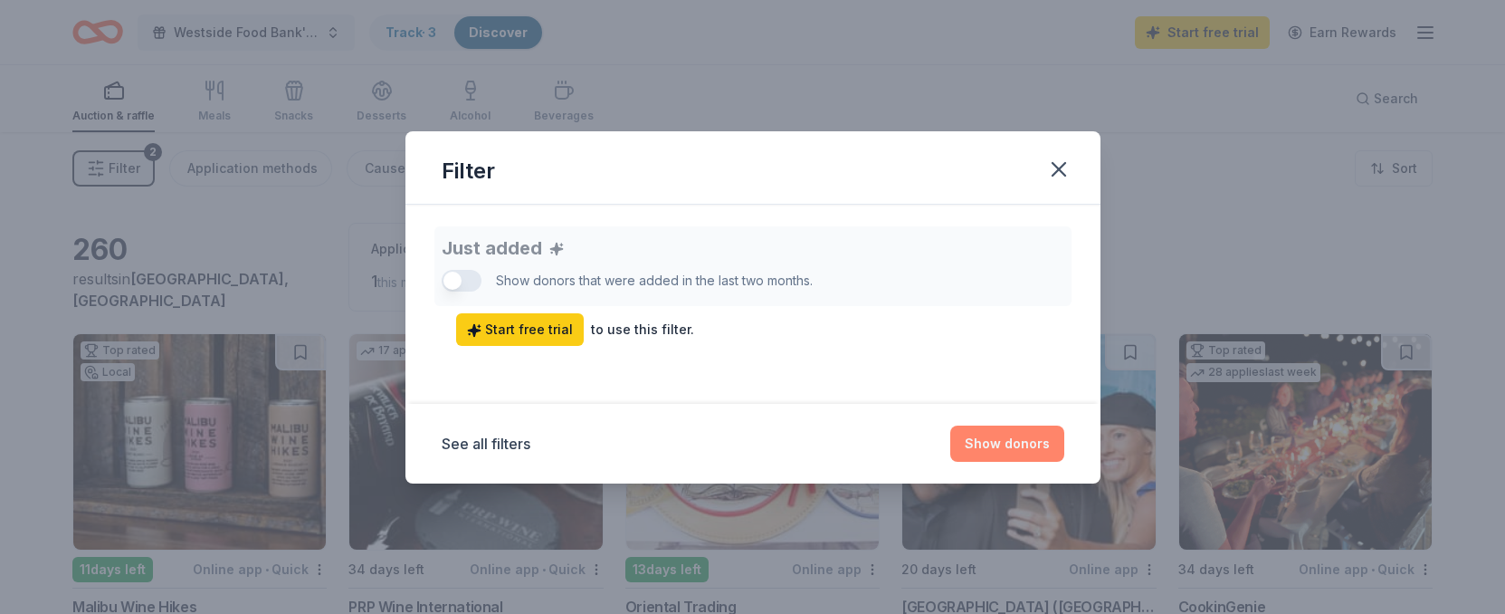
click at [1011, 454] on button "Show donors" at bounding box center [1008, 443] width 114 height 36
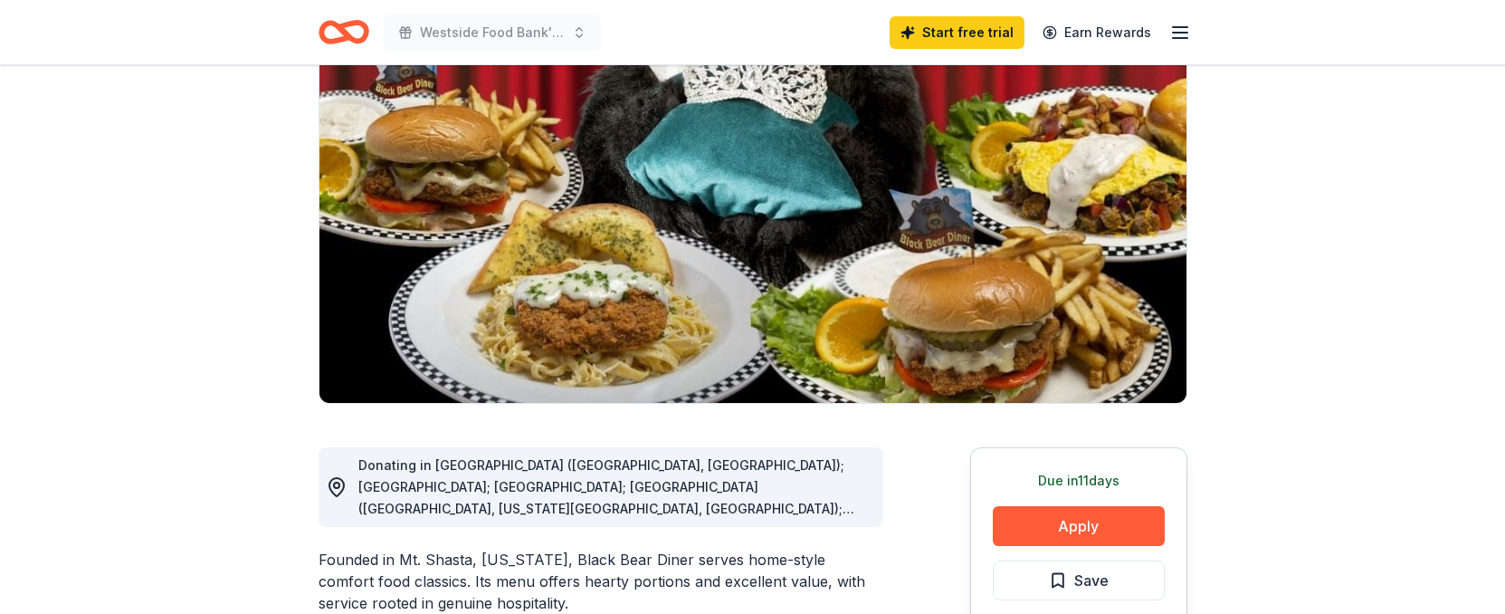
scroll to position [5, 0]
